Goal: Transaction & Acquisition: Obtain resource

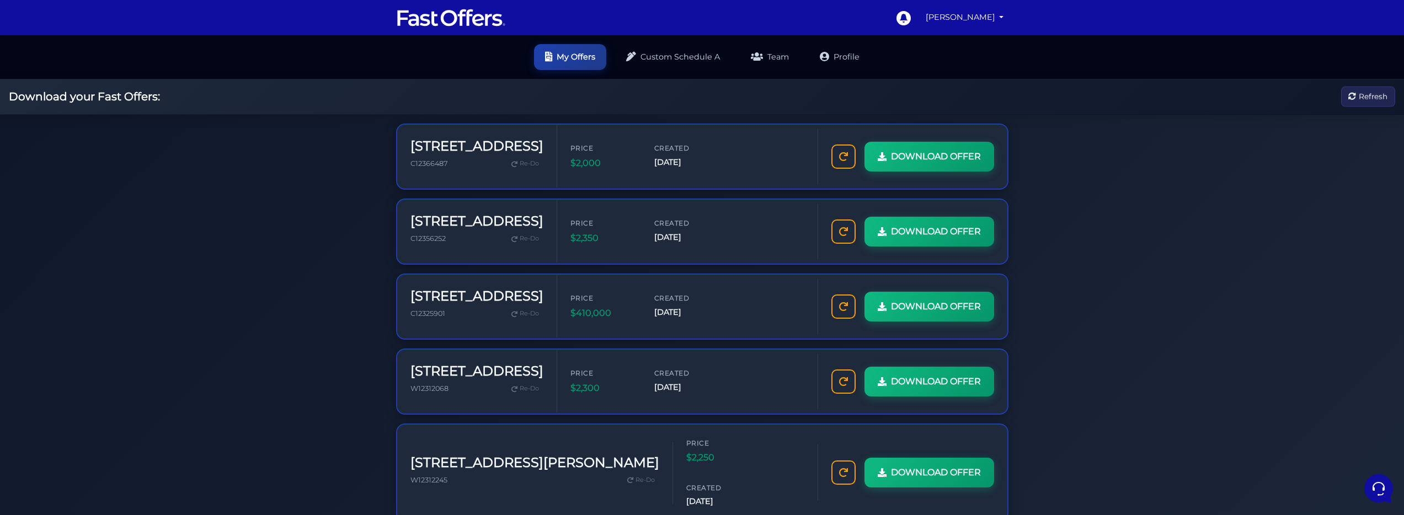
click at [890, 164] on span "DOWNLOAD OFFER" at bounding box center [935, 156] width 90 height 14
